Goal: Task Accomplishment & Management: Complete application form

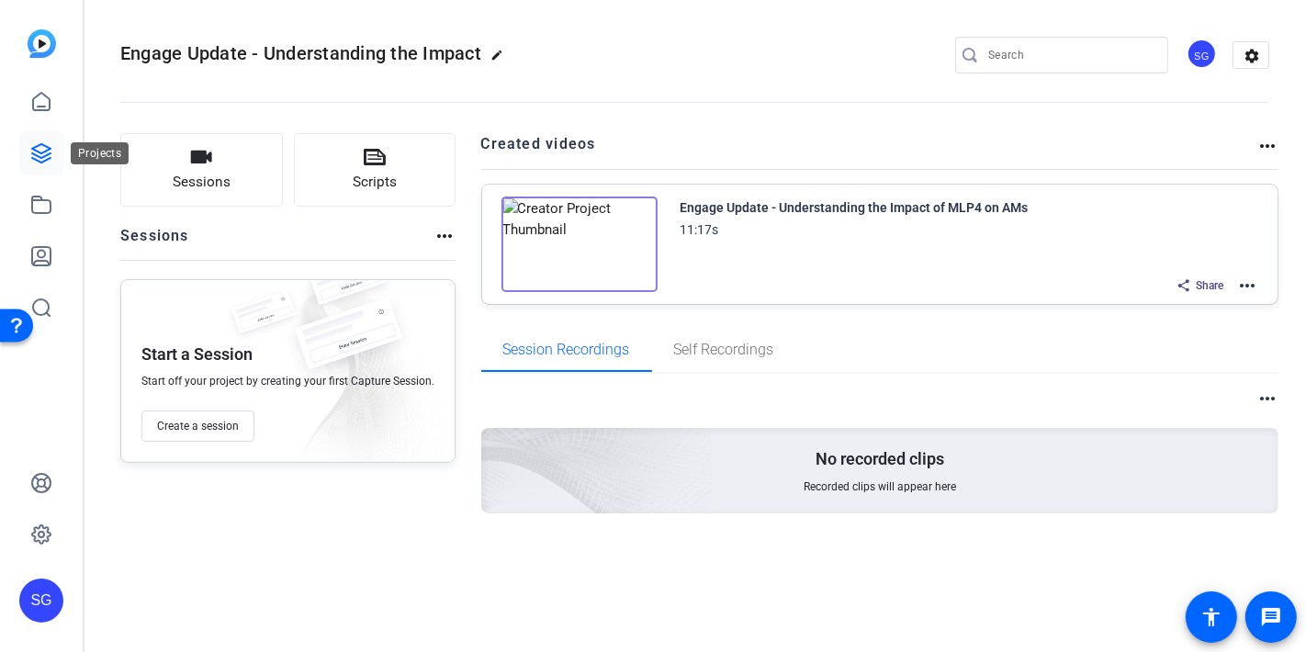
click at [43, 152] on icon at bounding box center [41, 153] width 18 height 18
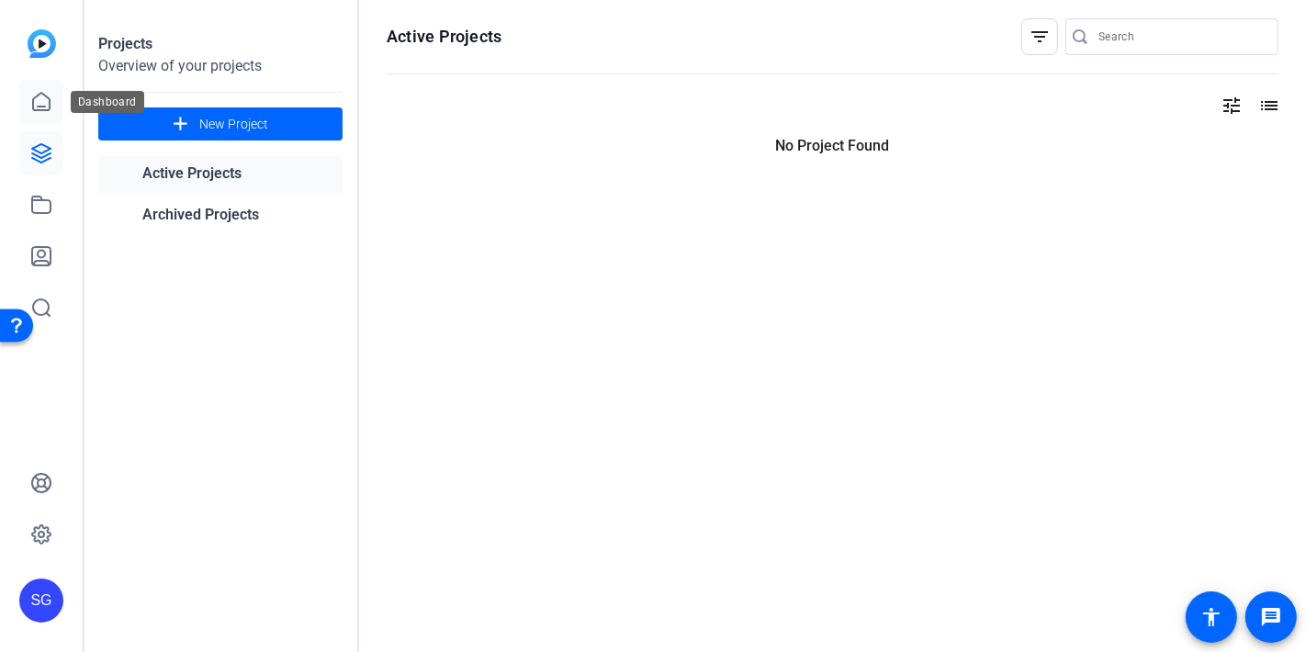
click at [44, 107] on icon at bounding box center [41, 102] width 22 height 22
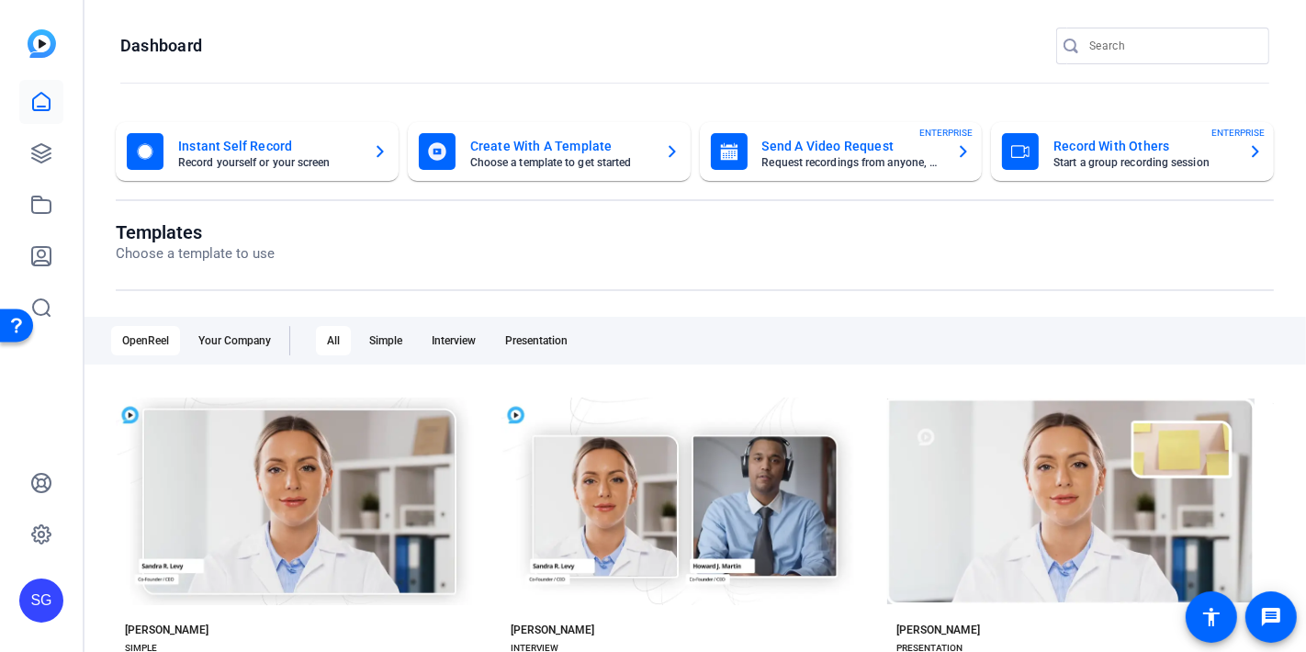
click at [1136, 151] on mat-card-title "Record With Others" at bounding box center [1143, 146] width 180 height 22
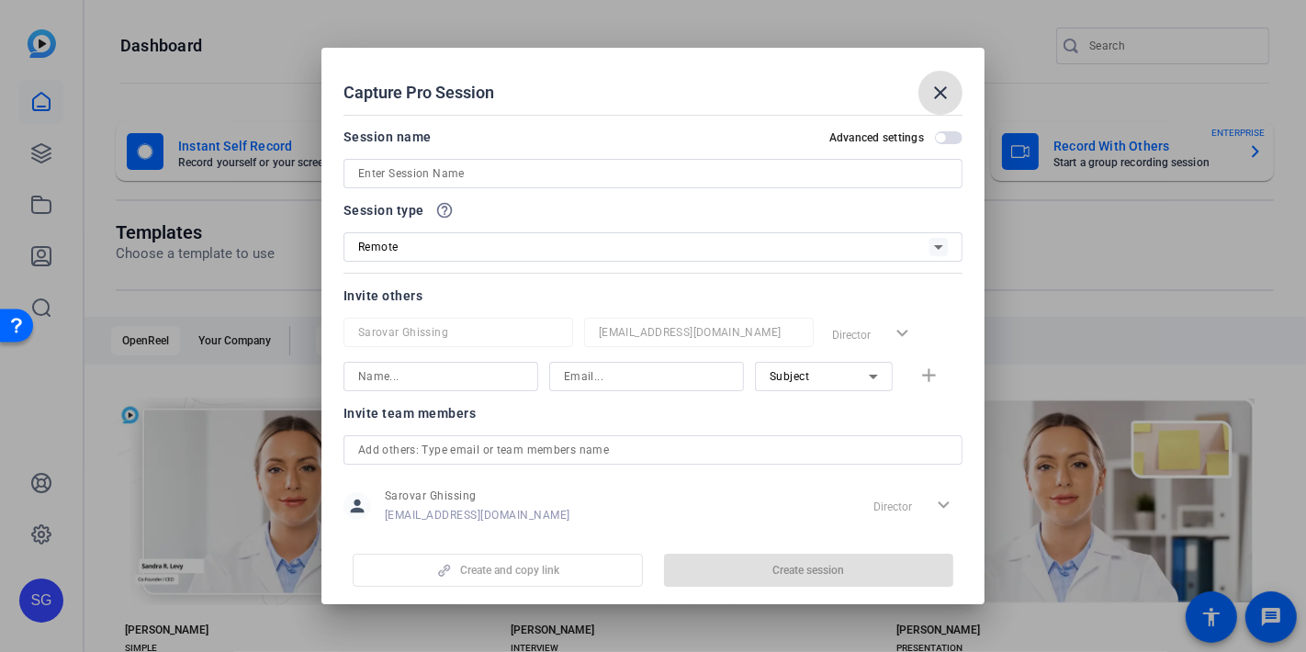
click at [948, 95] on mat-icon "close" at bounding box center [940, 93] width 22 height 22
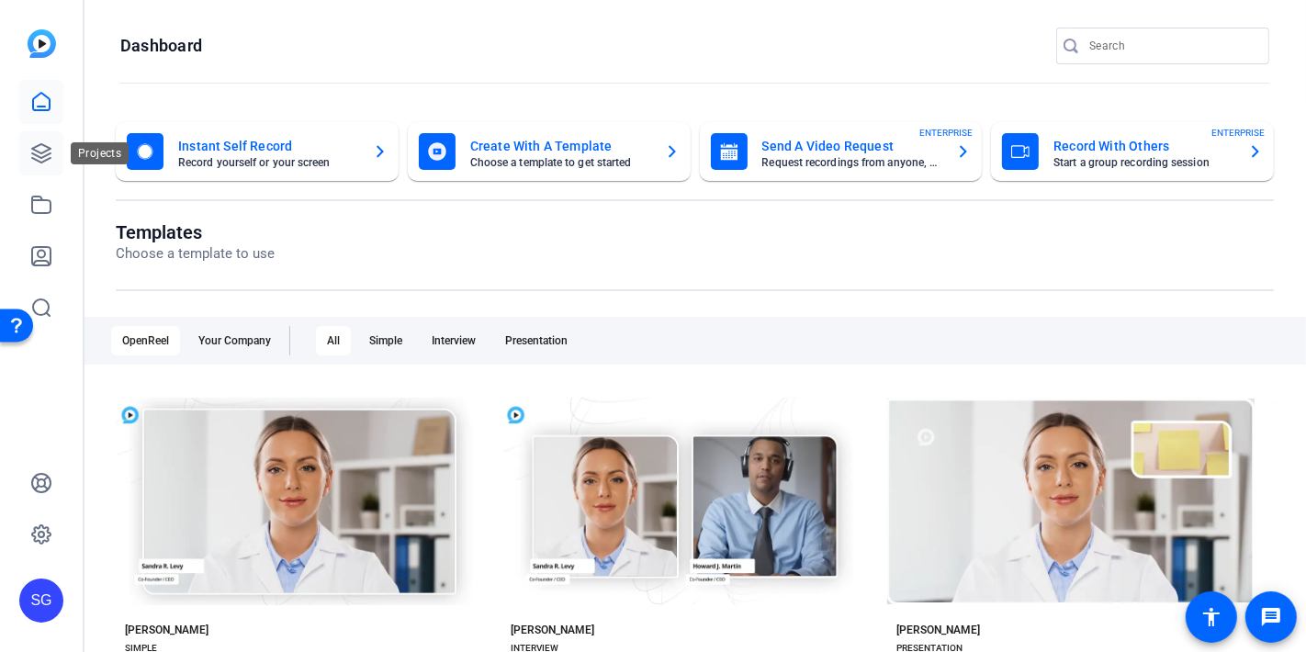
click at [47, 151] on icon at bounding box center [41, 153] width 22 height 22
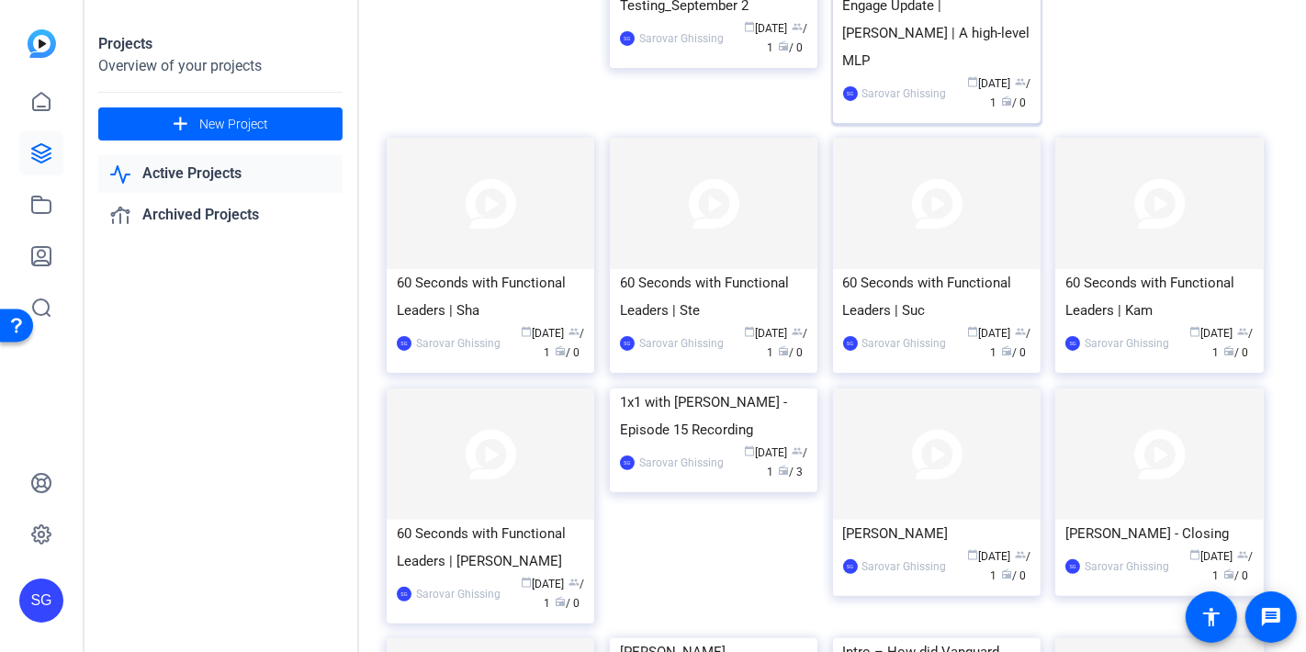
scroll to position [306, 0]
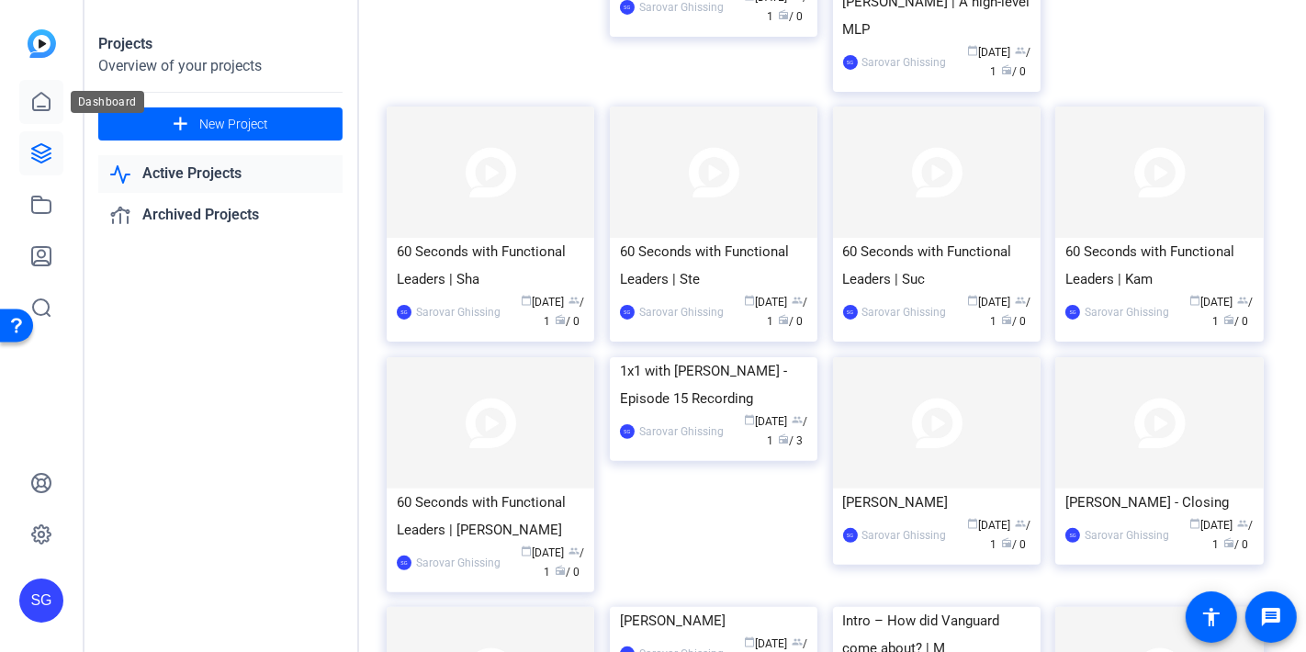
click at [51, 107] on icon at bounding box center [41, 102] width 22 height 22
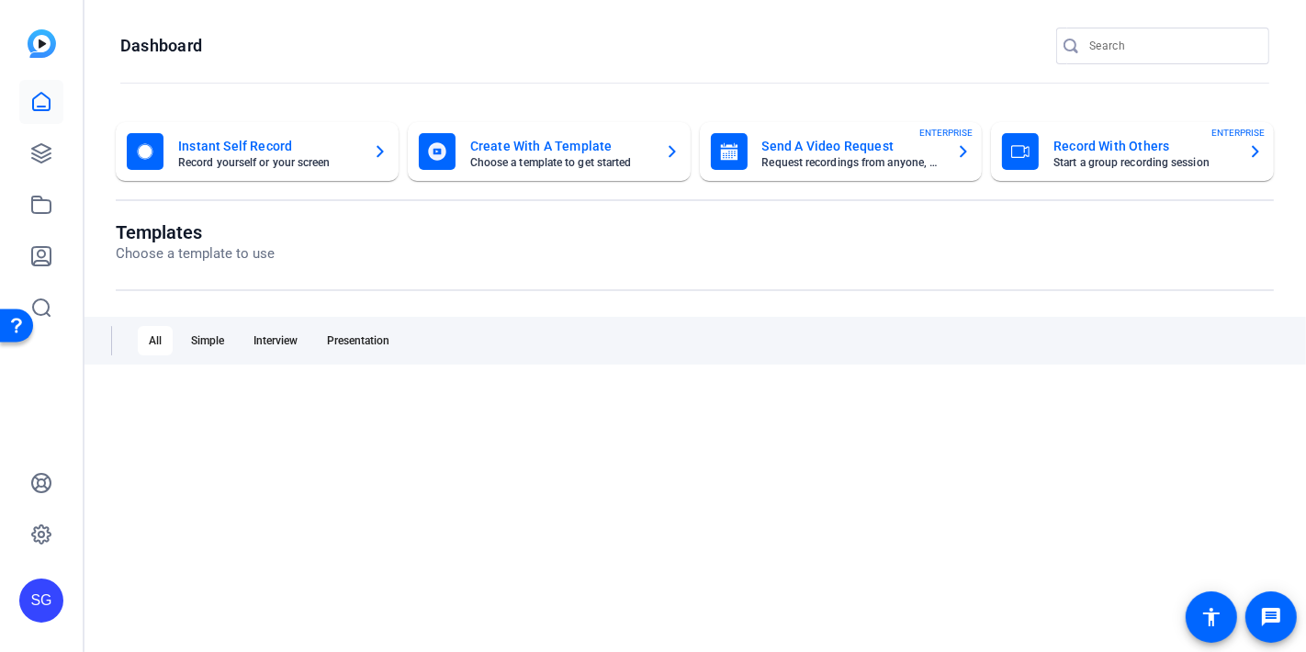
click at [1169, 133] on div "Record With Others Start a group recording session ENTERPRISE" at bounding box center [1132, 151] width 261 height 37
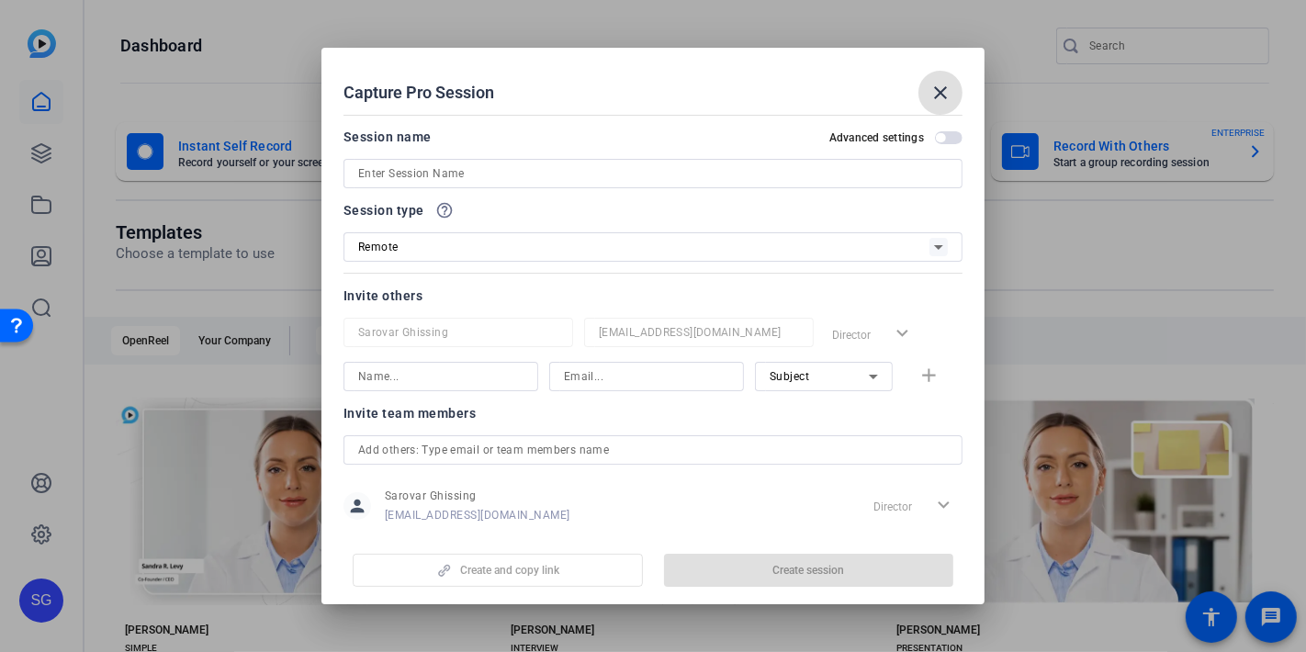
click at [485, 174] on input at bounding box center [653, 174] width 590 height 22
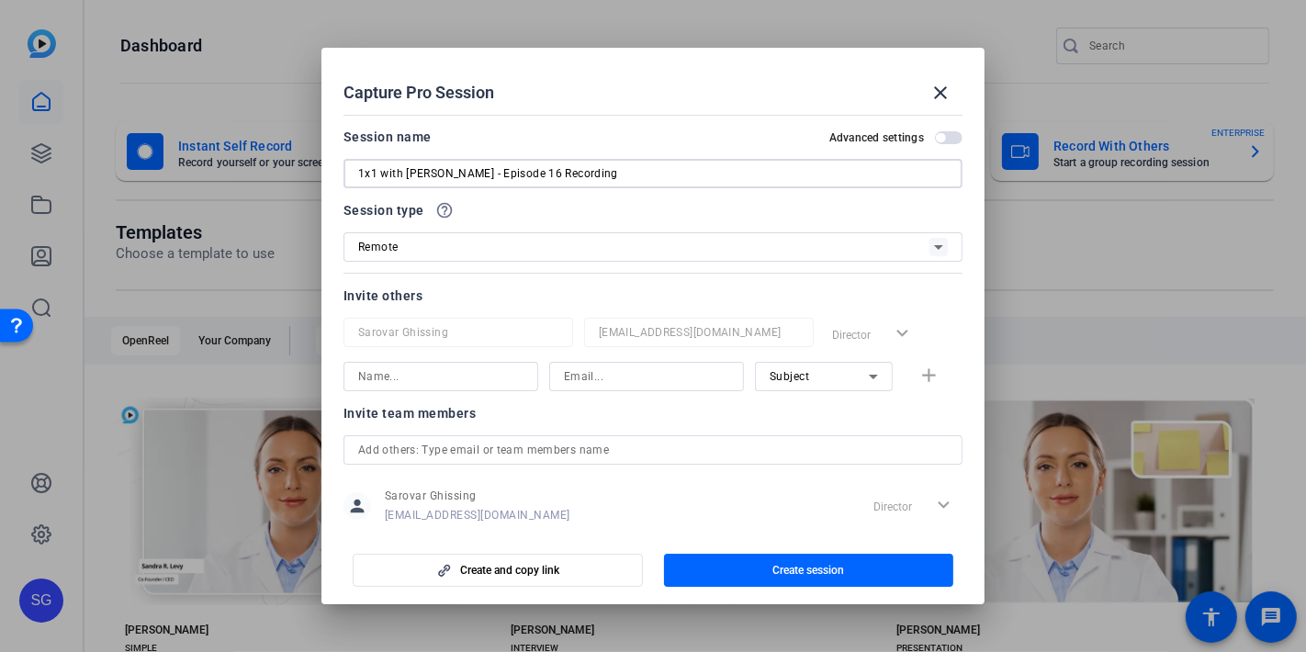
drag, startPoint x: 606, startPoint y: 174, endPoint x: 113, endPoint y: 161, distance: 493.3
click at [113, 161] on div "Capture Pro Session close Session name Advanced settings 1x1 with Ryan - Episod…" at bounding box center [653, 326] width 1306 height 652
type input "1x1 with [PERSON_NAME] - Episode 16 Recording"
click at [435, 376] on input at bounding box center [440, 376] width 165 height 22
type input "[PERSON_NAME]"
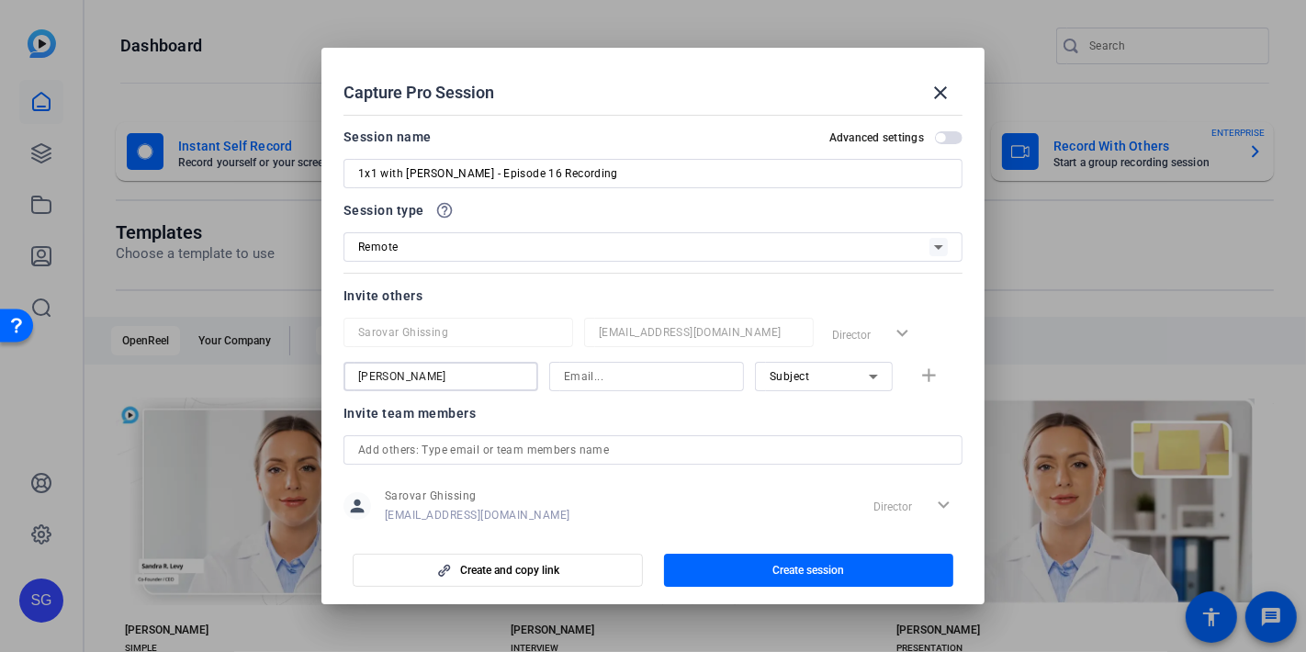
click at [424, 370] on input "[PERSON_NAME]" at bounding box center [440, 376] width 165 height 22
drag, startPoint x: 411, startPoint y: 376, endPoint x: 312, endPoint y: 376, distance: 99.2
click at [312, 376] on div "Capture Pro Session close Session name Advanced settings 1x1 with Ryan - Episod…" at bounding box center [653, 326] width 1306 height 652
click at [570, 375] on input at bounding box center [646, 376] width 165 height 22
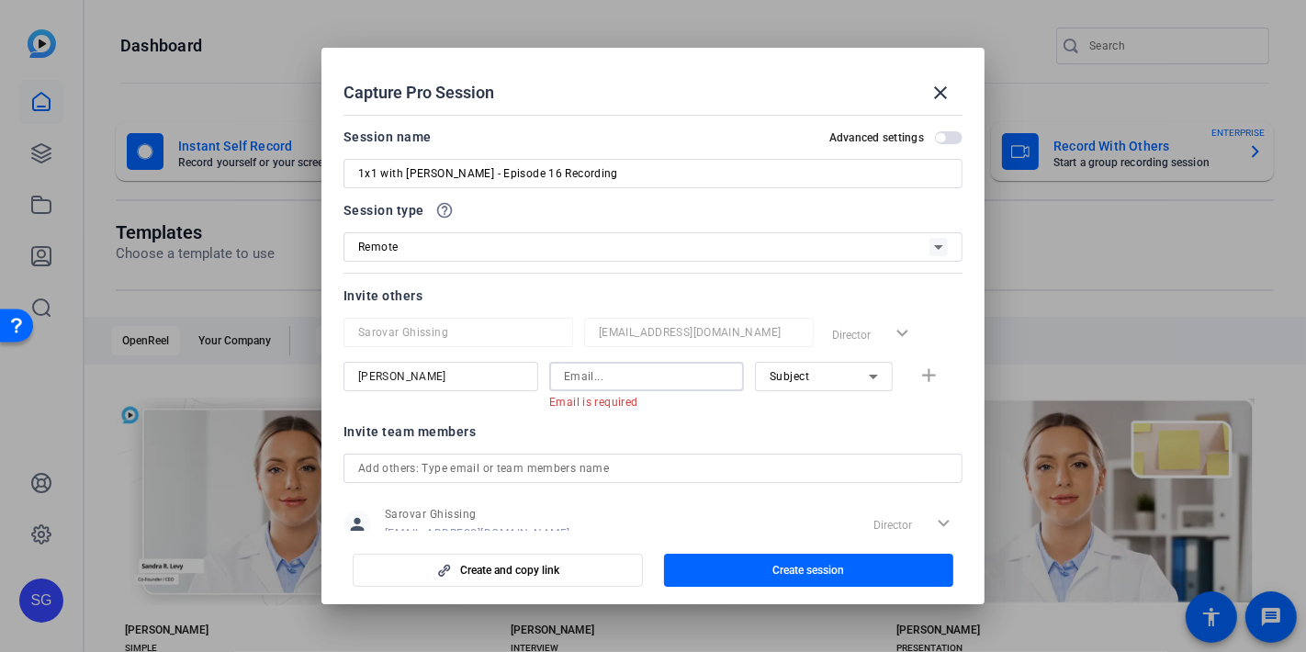
paste input "[PERSON_NAME][EMAIL_ADDRESS][PERSON_NAME][DOMAIN_NAME]"
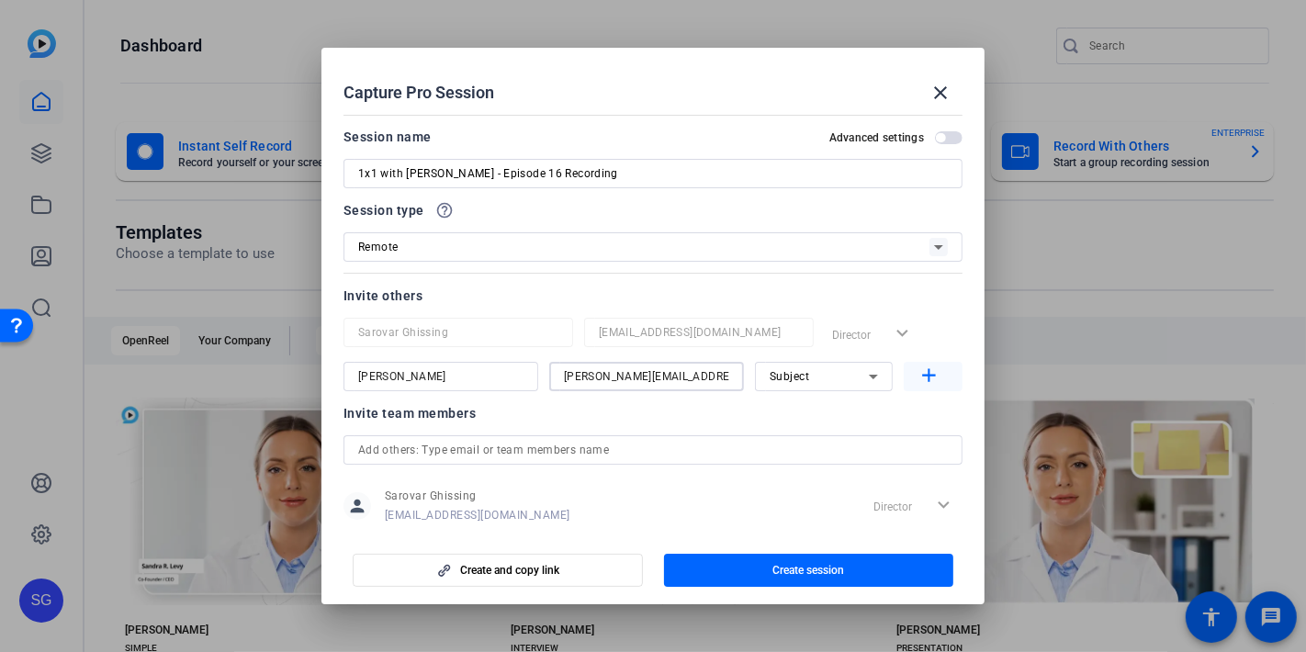
type input "[PERSON_NAME][EMAIL_ADDRESS][PERSON_NAME][DOMAIN_NAME]"
click at [934, 374] on mat-icon "add" at bounding box center [929, 376] width 23 height 23
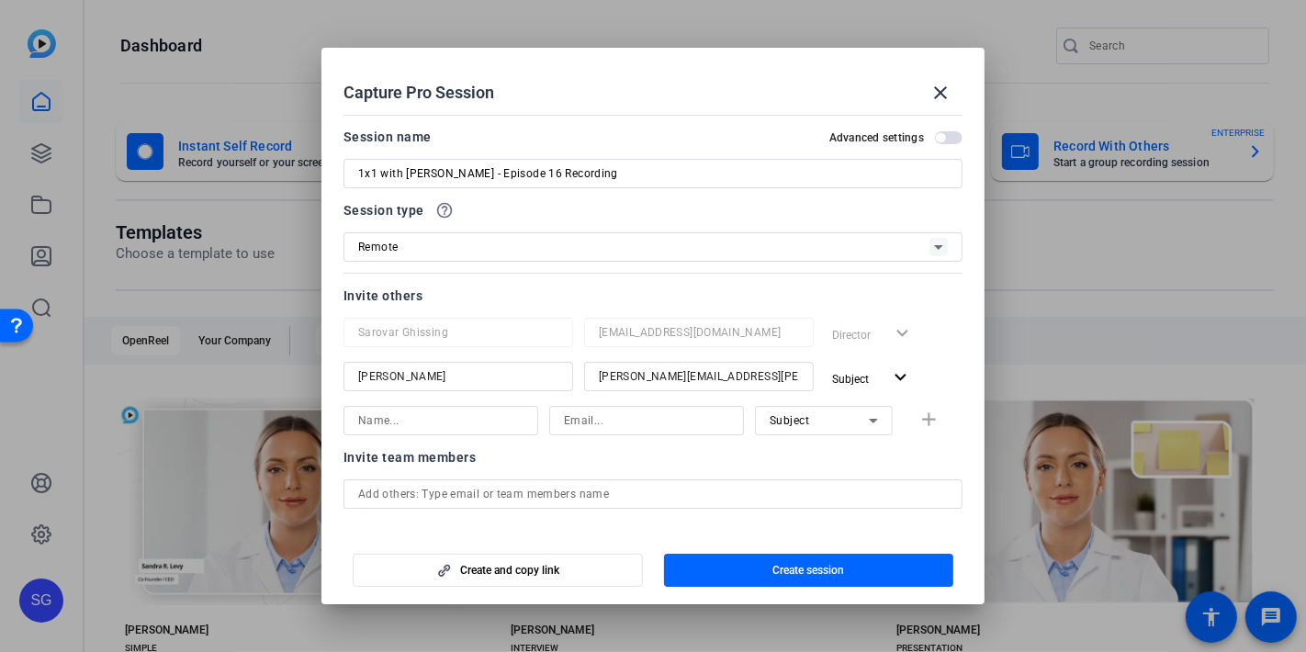
click at [464, 420] on input at bounding box center [440, 421] width 165 height 22
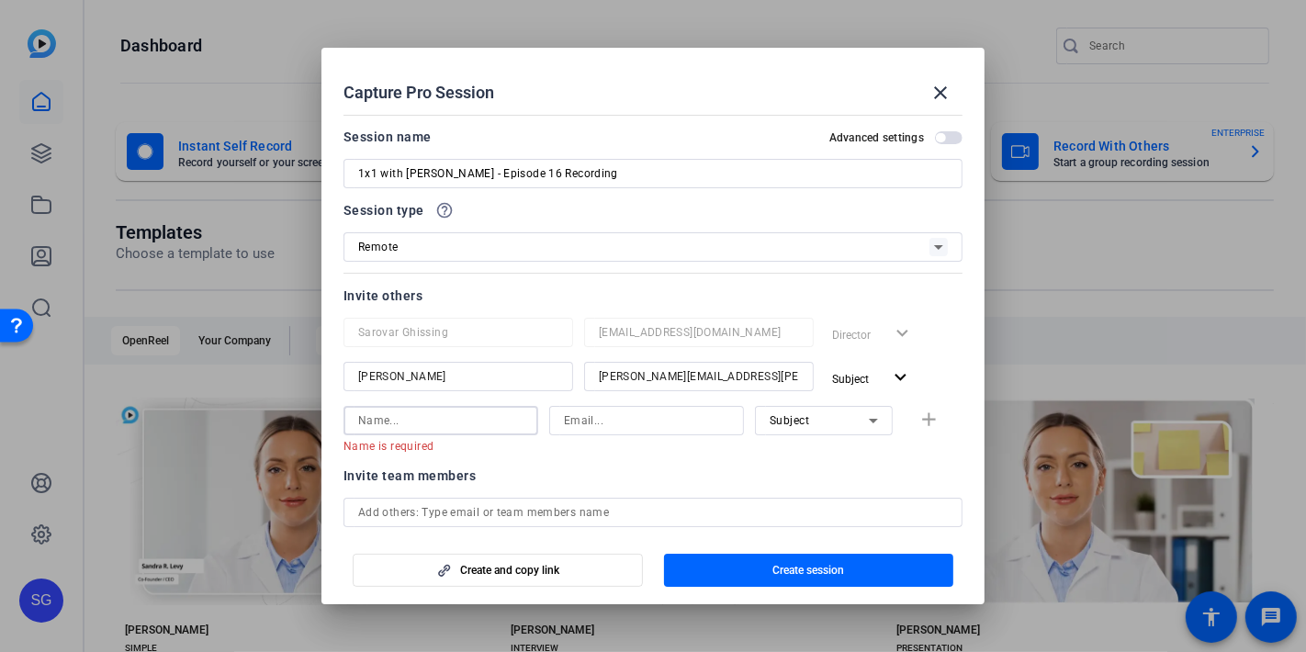
paste input "[PERSON_NAME]"
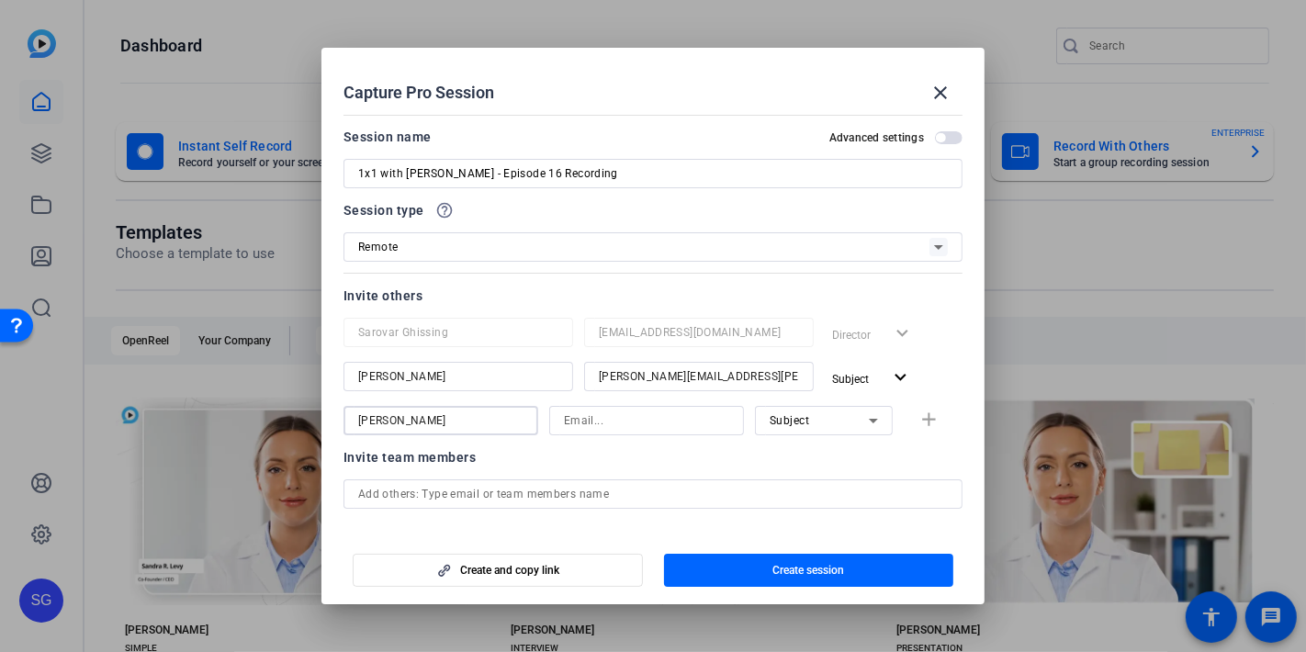
type input "[PERSON_NAME]"
click at [596, 416] on input at bounding box center [646, 421] width 165 height 22
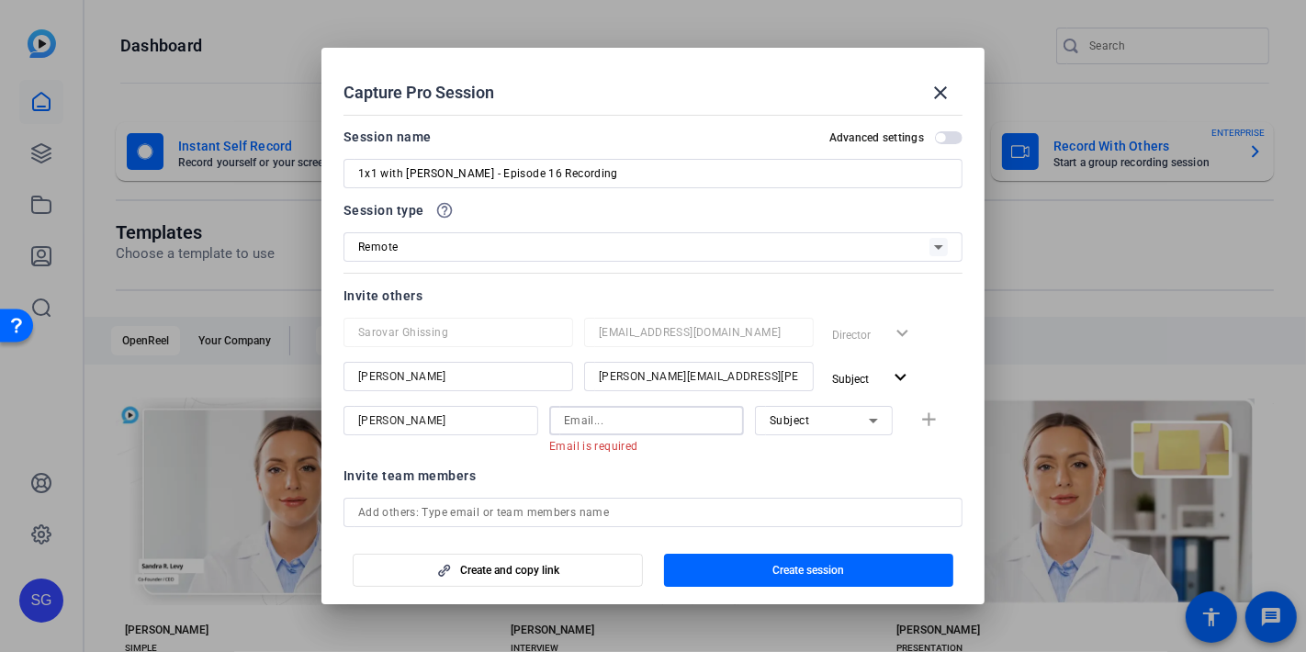
paste input "[PERSON_NAME][EMAIL_ADDRESS][PERSON_NAME][DOMAIN_NAME]"
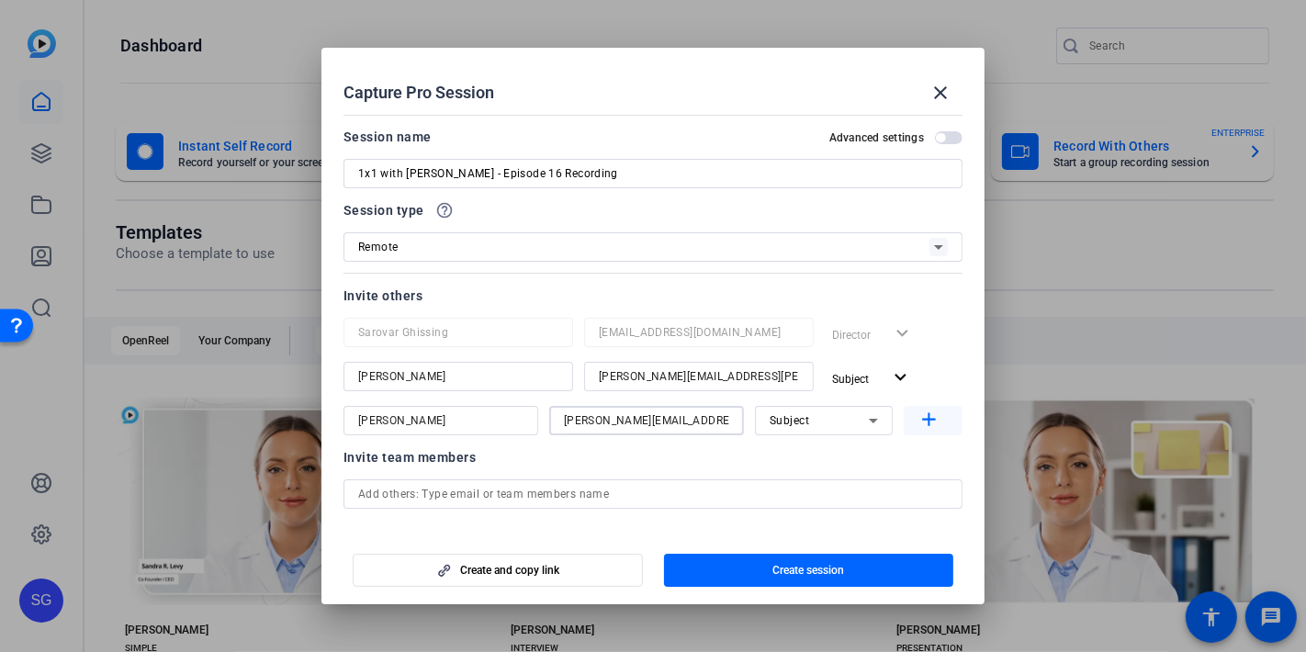
type input "[PERSON_NAME][EMAIL_ADDRESS][PERSON_NAME][DOMAIN_NAME]"
click at [921, 421] on mat-icon "add" at bounding box center [929, 420] width 23 height 23
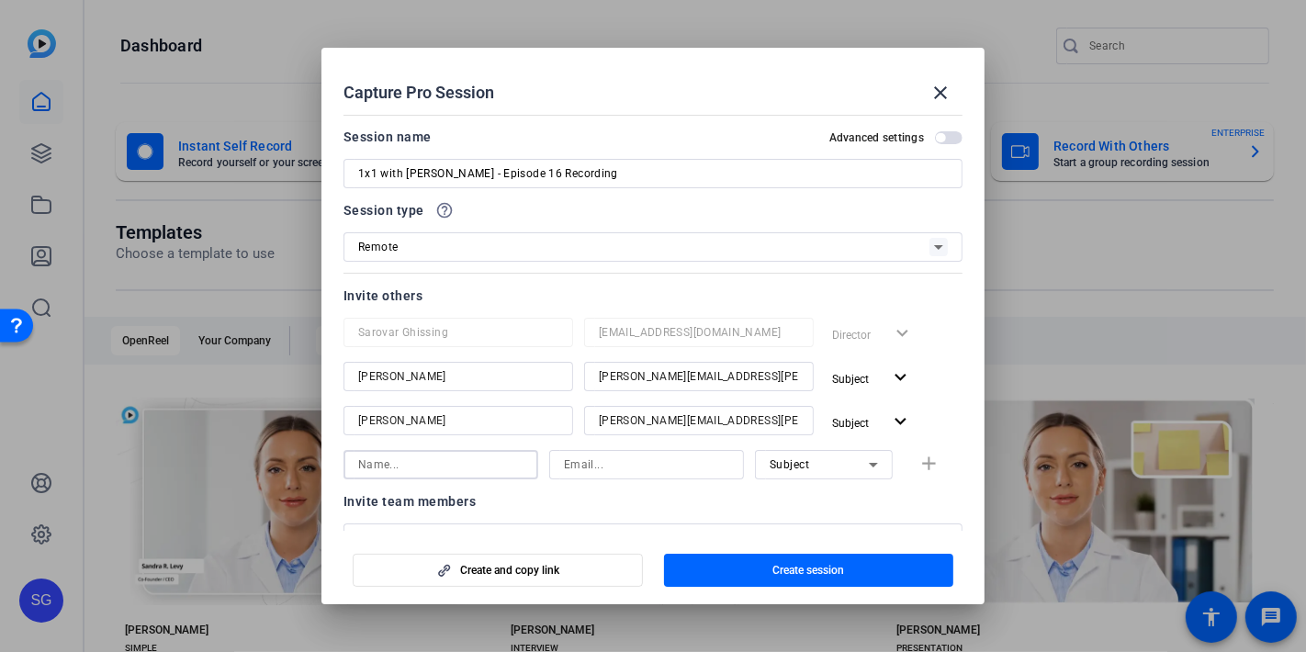
click at [430, 462] on input at bounding box center [440, 465] width 165 height 22
click at [420, 471] on input at bounding box center [440, 465] width 165 height 22
paste input "[PERSON_NAME]"
type input "[PERSON_NAME]"
click at [579, 466] on input at bounding box center [646, 465] width 165 height 22
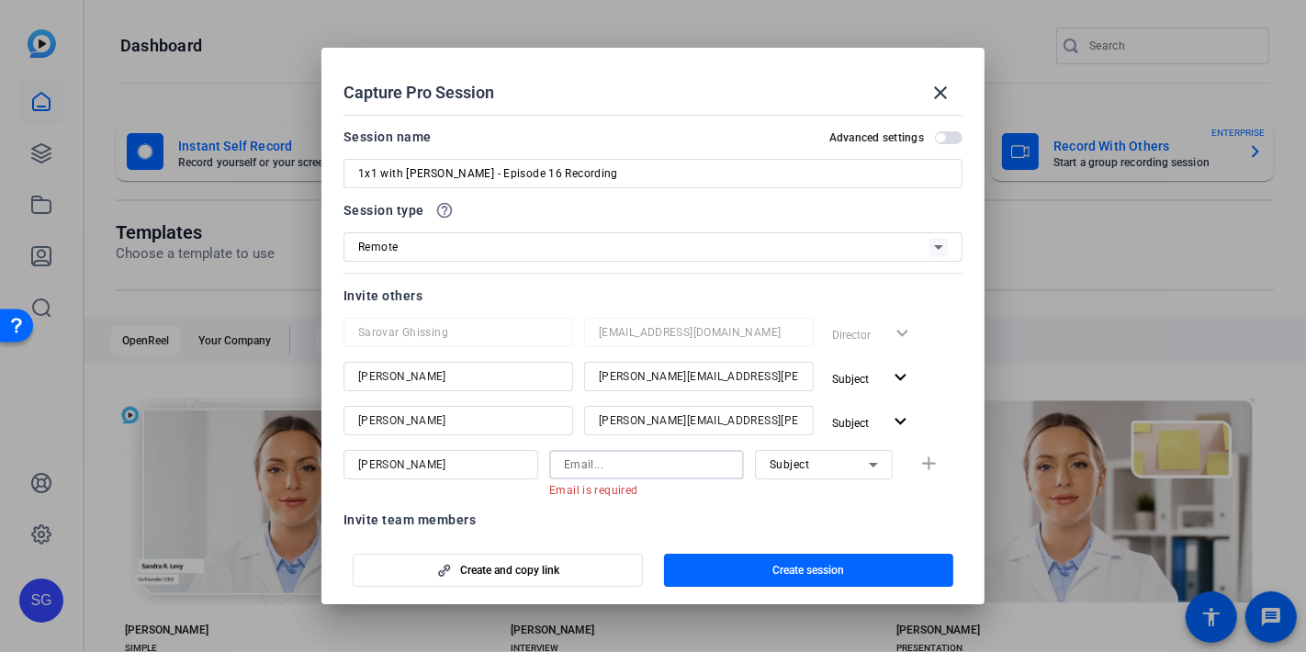
paste input "[EMAIL_ADDRESS][DOMAIN_NAME]"
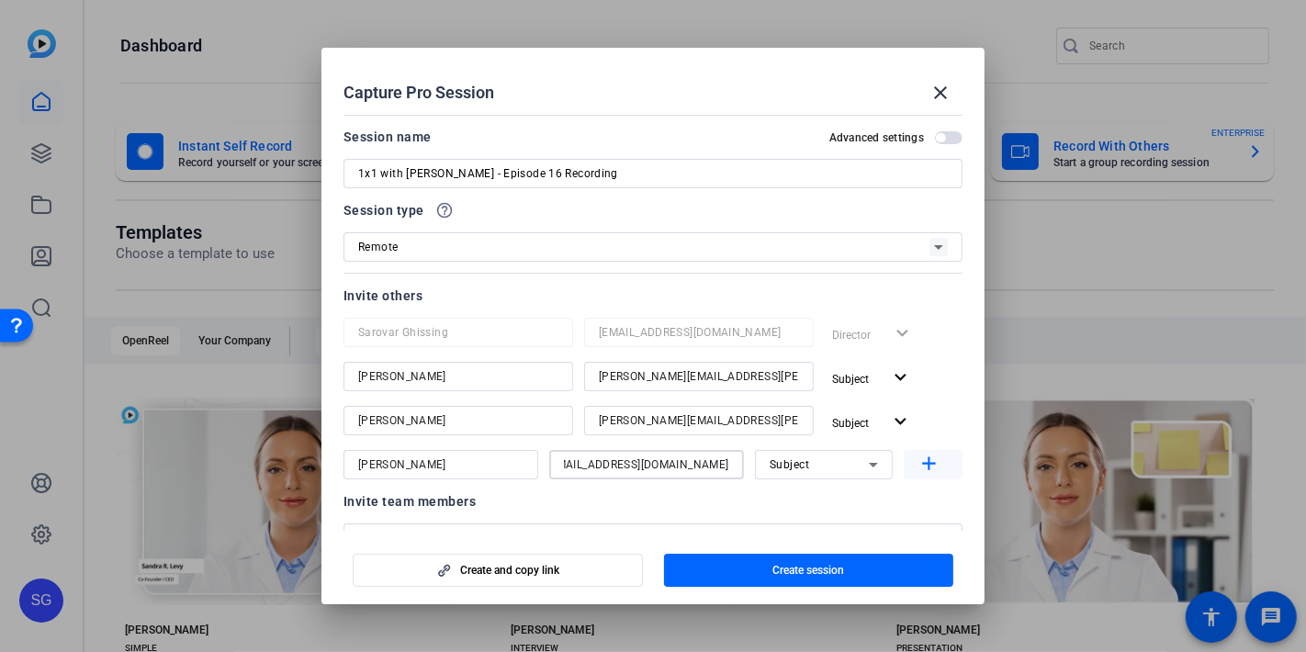
type input "[EMAIL_ADDRESS][DOMAIN_NAME]"
click at [923, 466] on mat-icon "add" at bounding box center [929, 464] width 23 height 23
click at [410, 502] on input at bounding box center [440, 509] width 165 height 22
paste input "[PERSON_NAME]"
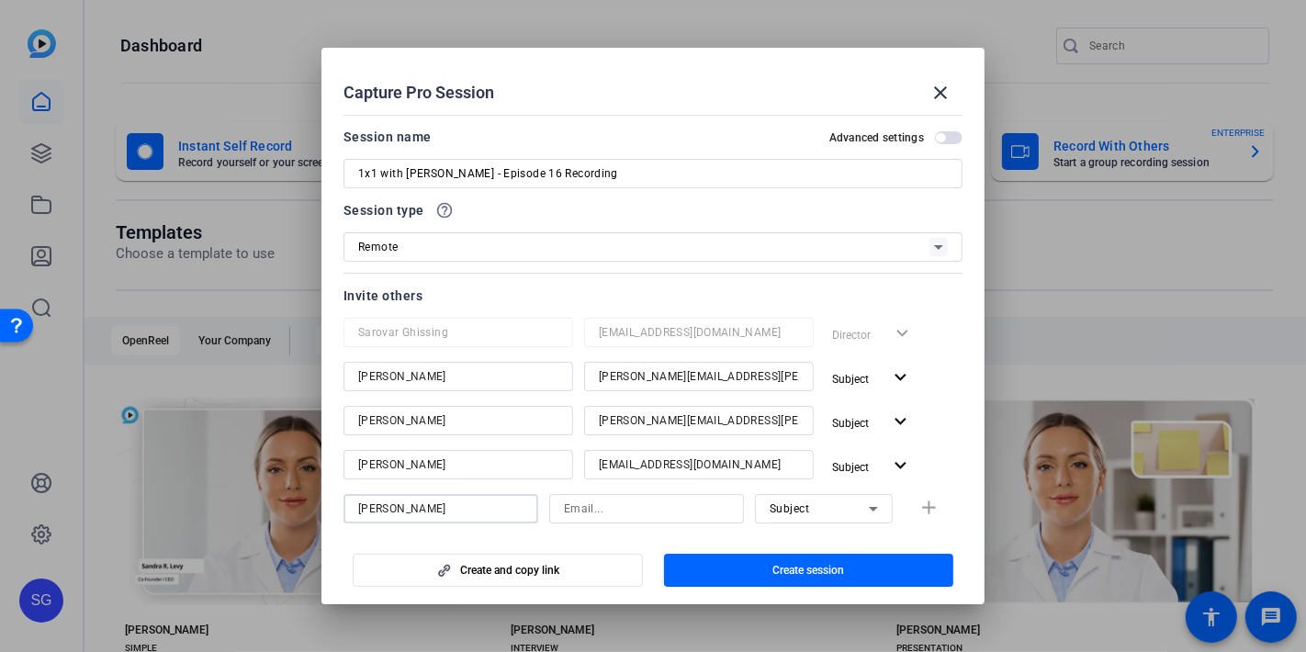
type input "[PERSON_NAME]"
click at [615, 501] on input at bounding box center [646, 509] width 165 height 22
paste input "[PERSON_NAME][EMAIL_ADDRESS][DOMAIN_NAME]"
type input "[PERSON_NAME][EMAIL_ADDRESS][DOMAIN_NAME]"
click at [929, 508] on mat-icon "add" at bounding box center [929, 508] width 23 height 23
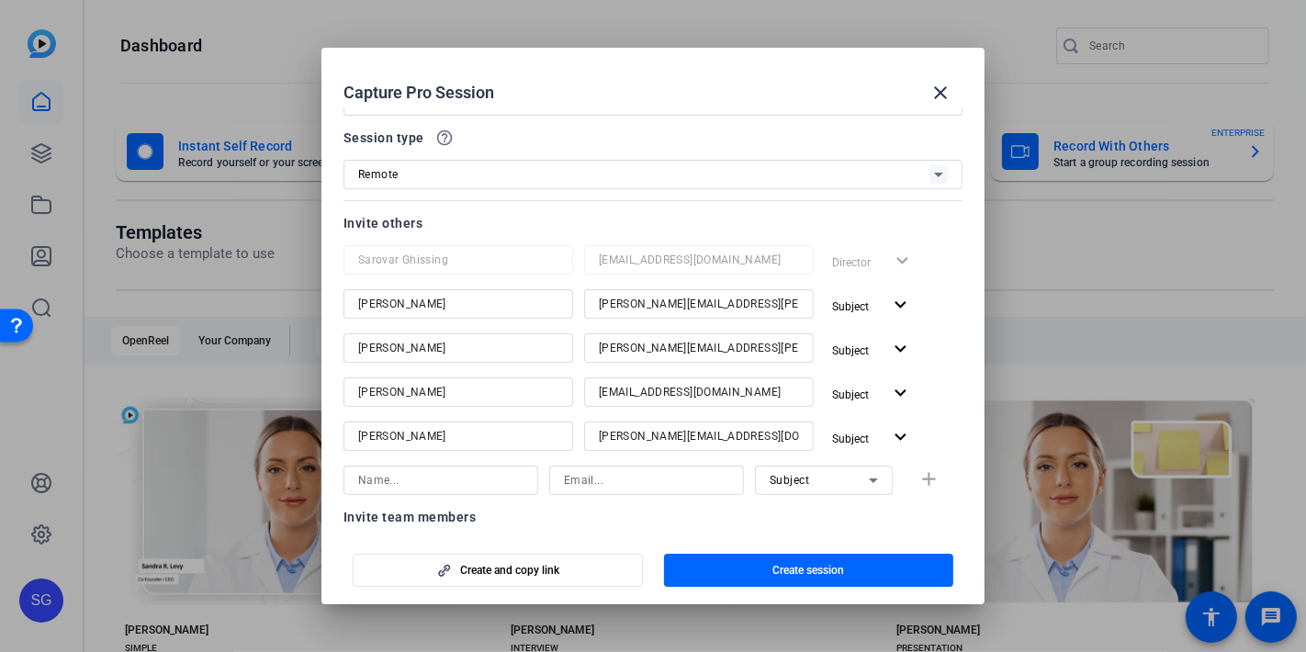
scroll to position [102, 0]
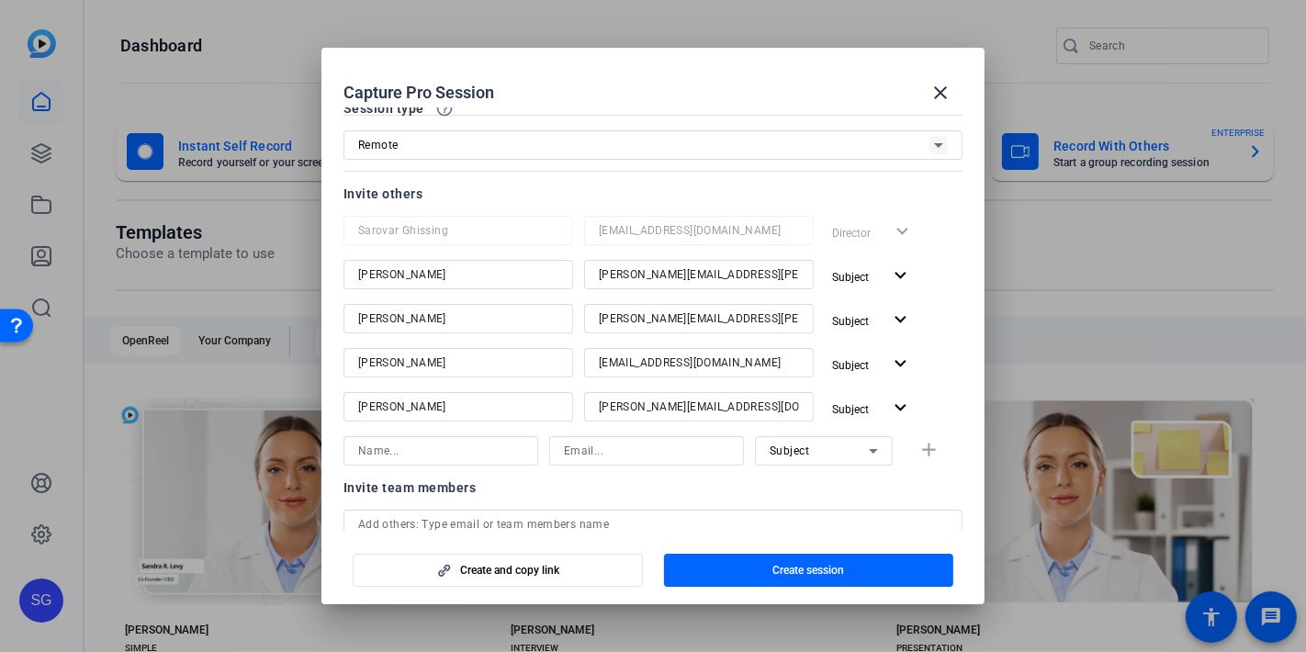
click at [472, 451] on input at bounding box center [440, 451] width 165 height 22
paste input "[PERSON_NAME]"
type input "[PERSON_NAME]"
click at [612, 447] on input at bounding box center [646, 451] width 165 height 22
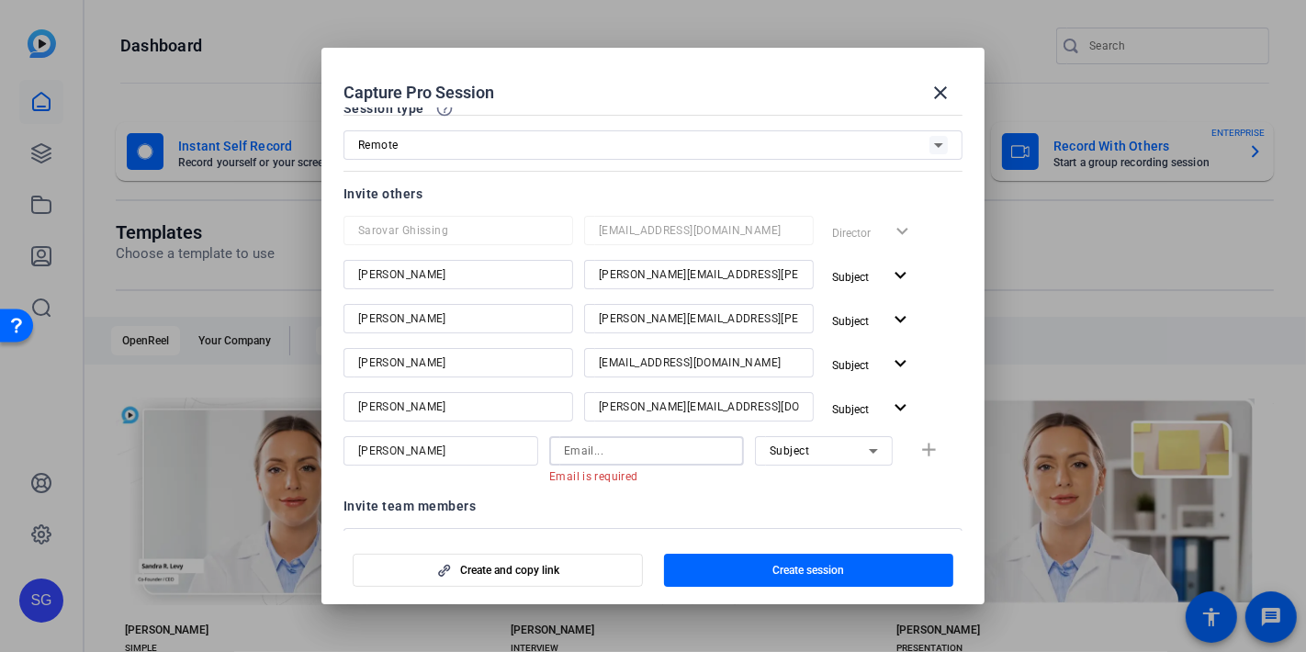
click at [632, 451] on input at bounding box center [646, 451] width 165 height 22
paste input "[EMAIL_ADDRESS][PERSON_NAME][DOMAIN_NAME]"
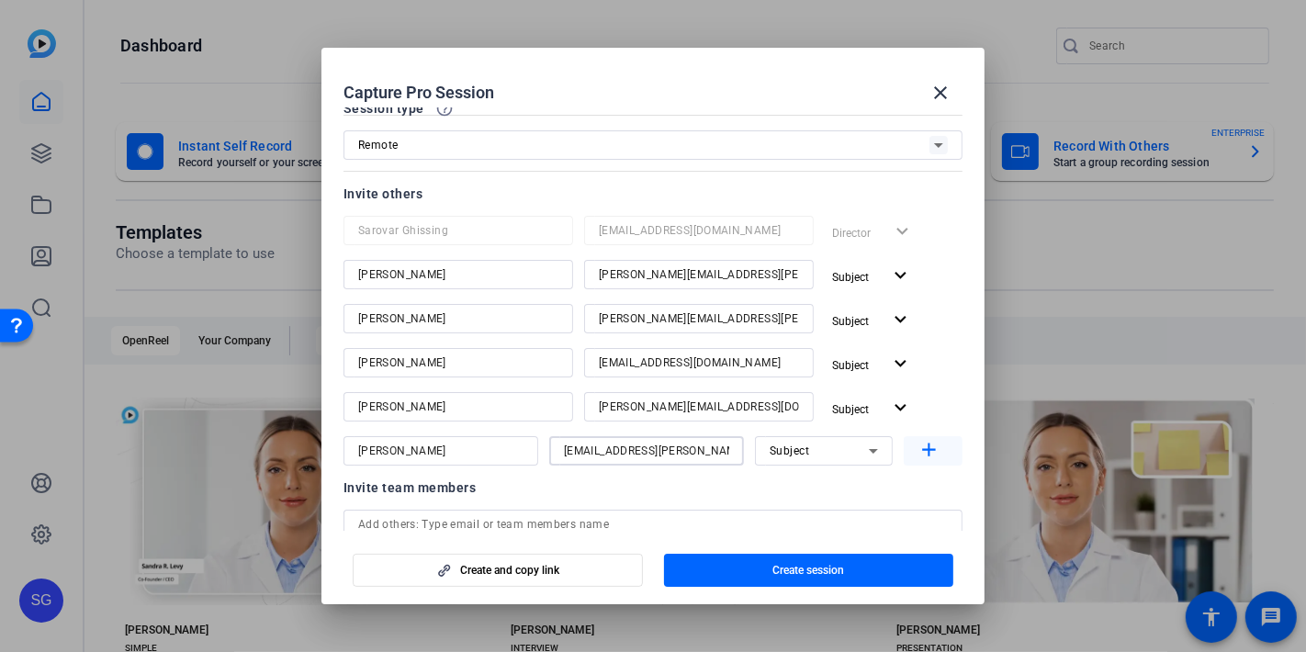
type input "[EMAIL_ADDRESS][PERSON_NAME][DOMAIN_NAME]"
click at [918, 452] on mat-icon "add" at bounding box center [929, 450] width 23 height 23
click at [938, 350] on div "Subject expand_more" at bounding box center [894, 364] width 138 height 33
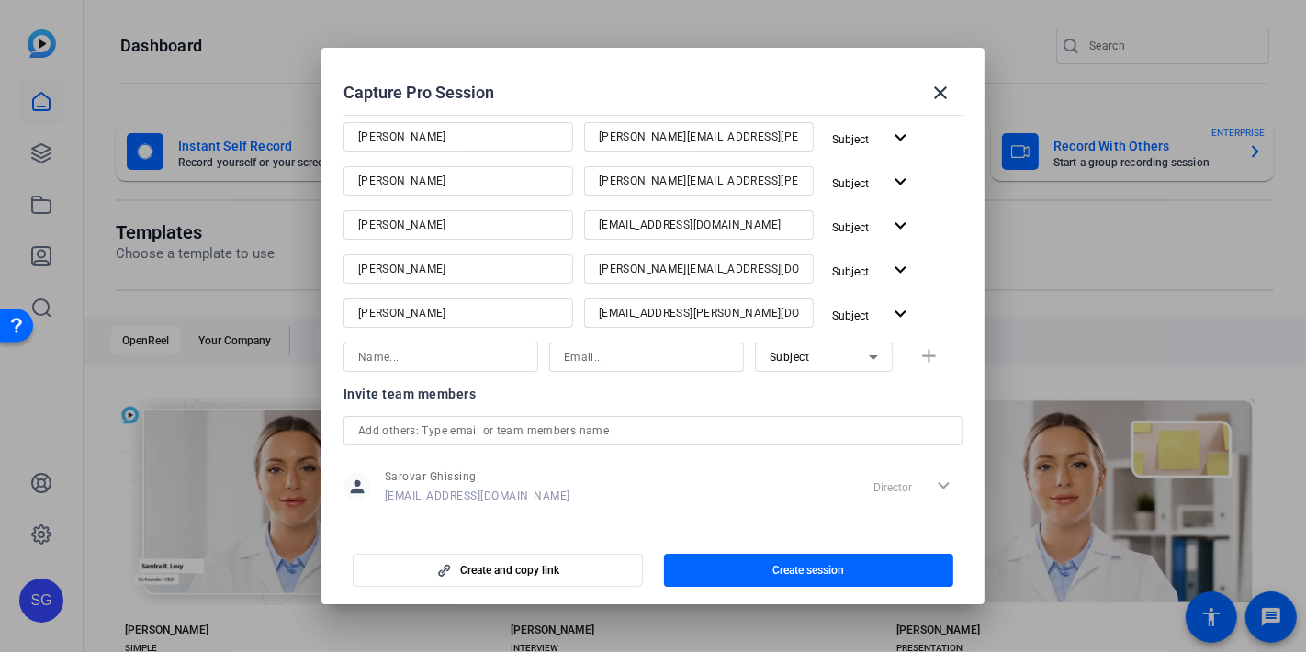
scroll to position [256, 0]
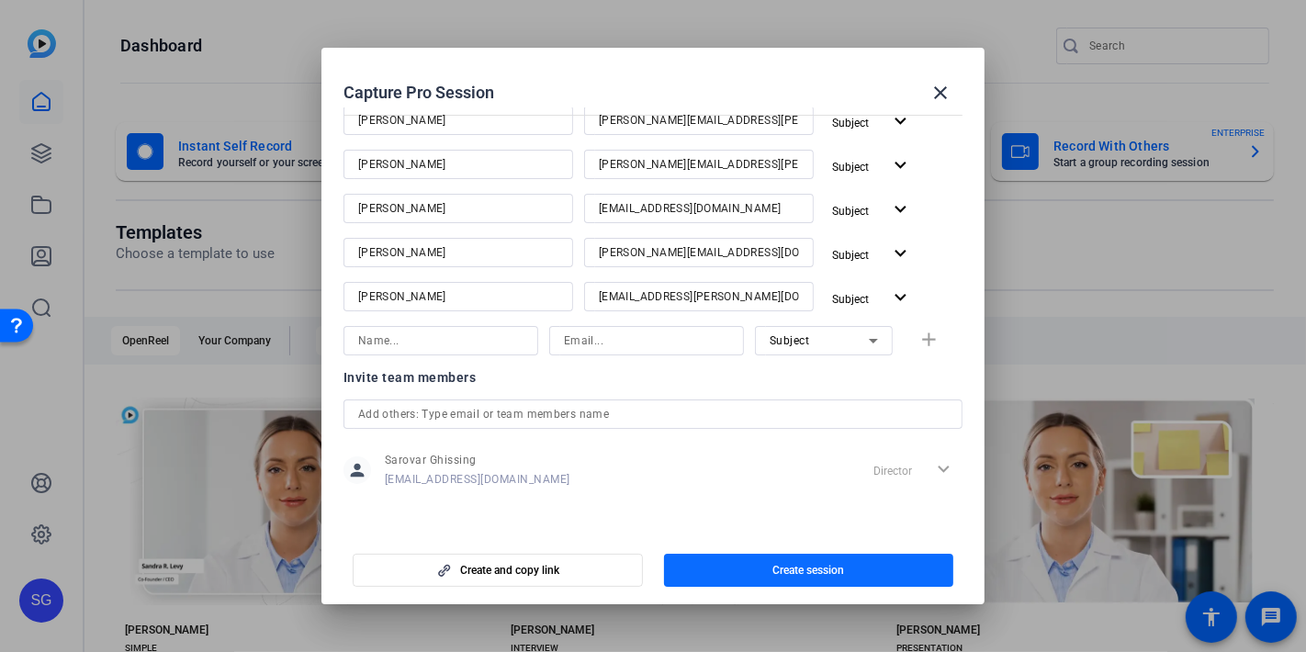
click at [788, 572] on span "Create session" at bounding box center [808, 570] width 72 height 15
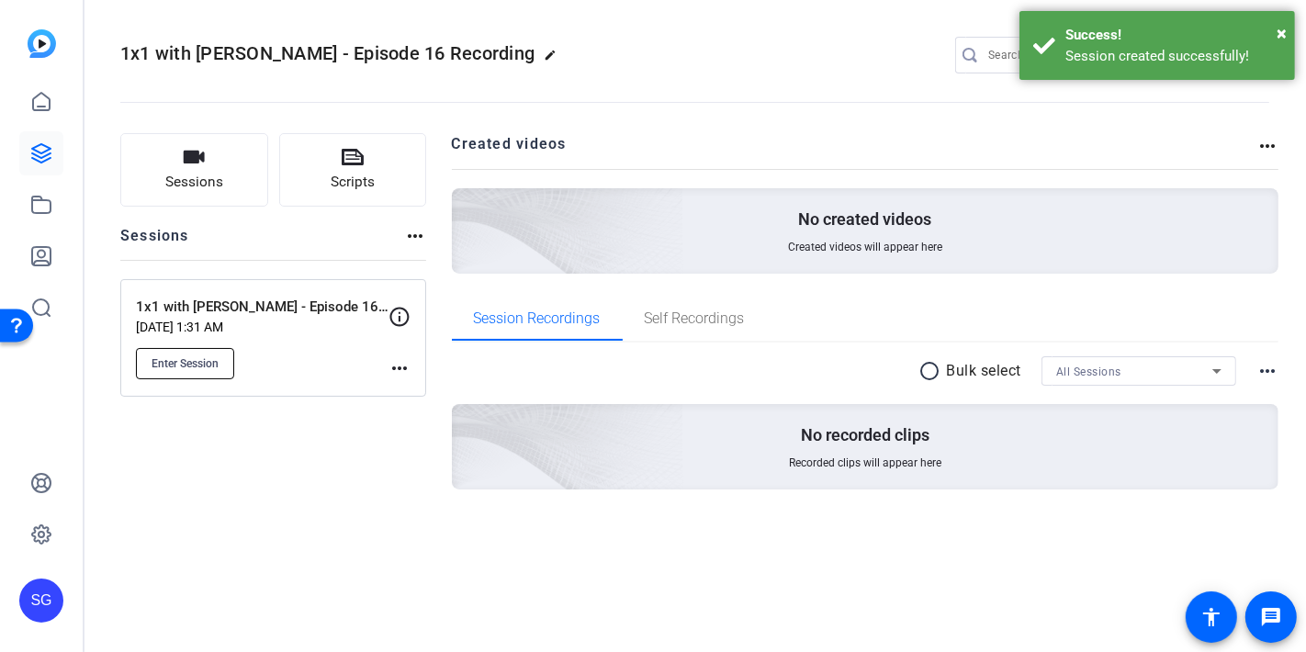
click at [192, 368] on span "Enter Session" at bounding box center [185, 363] width 67 height 15
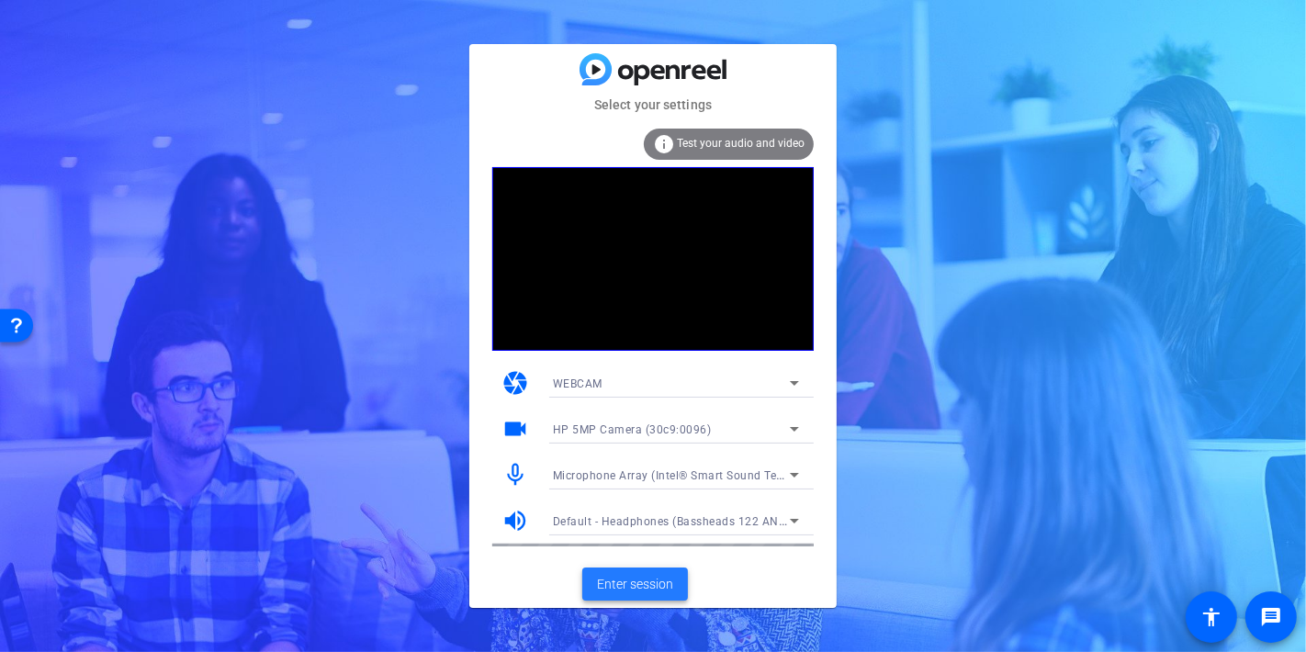
click at [650, 582] on span "Enter session" at bounding box center [635, 584] width 76 height 19
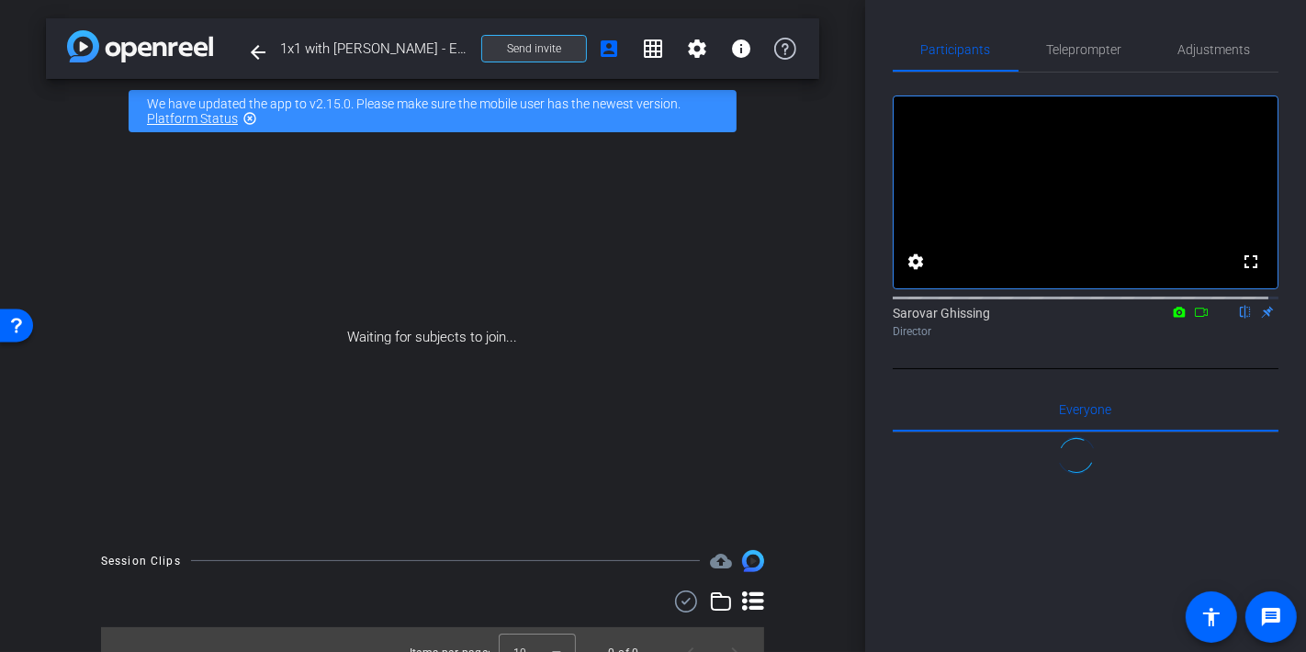
click at [530, 44] on span "Send invite" at bounding box center [534, 48] width 54 height 15
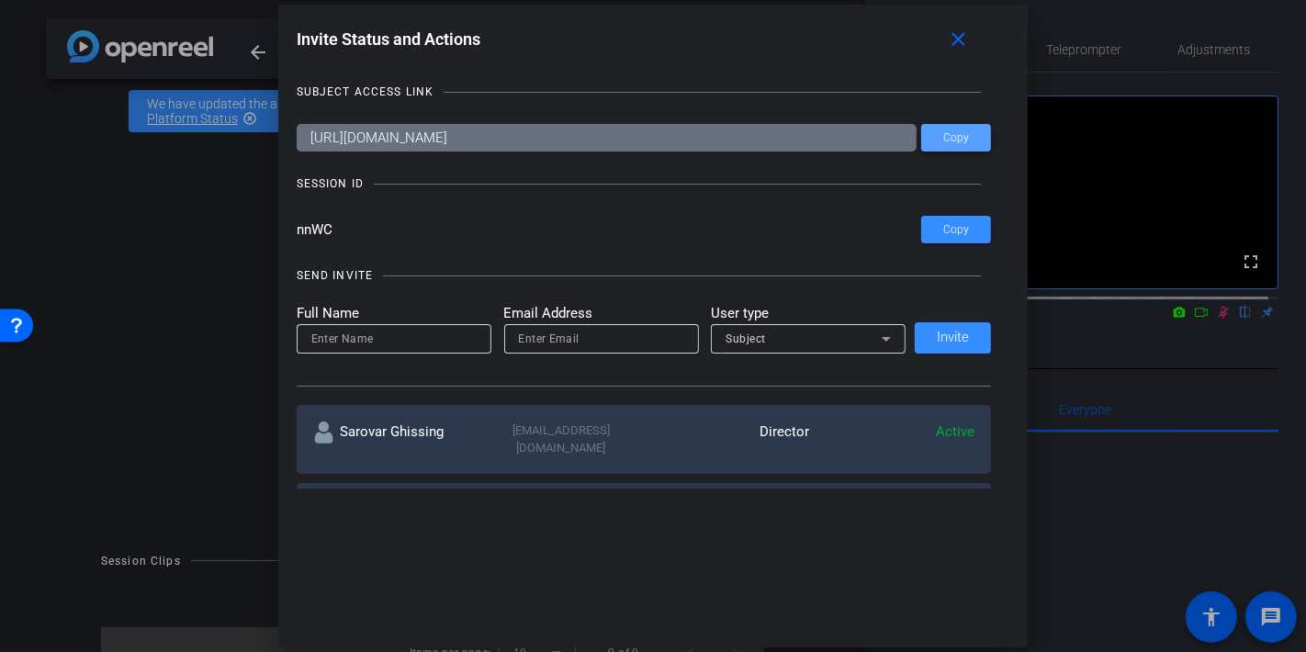
click at [944, 135] on span "Copy" at bounding box center [956, 138] width 26 height 14
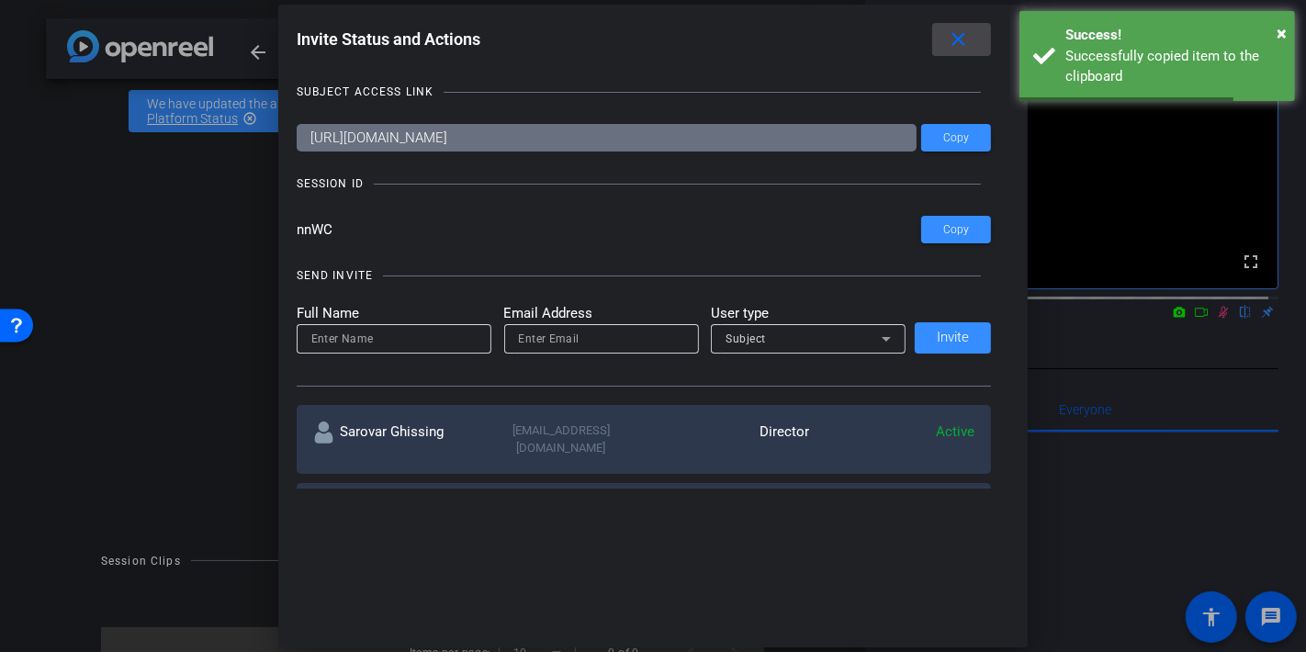
click at [966, 40] on mat-icon "close" at bounding box center [958, 39] width 23 height 23
